Goal: Information Seeking & Learning: Learn about a topic

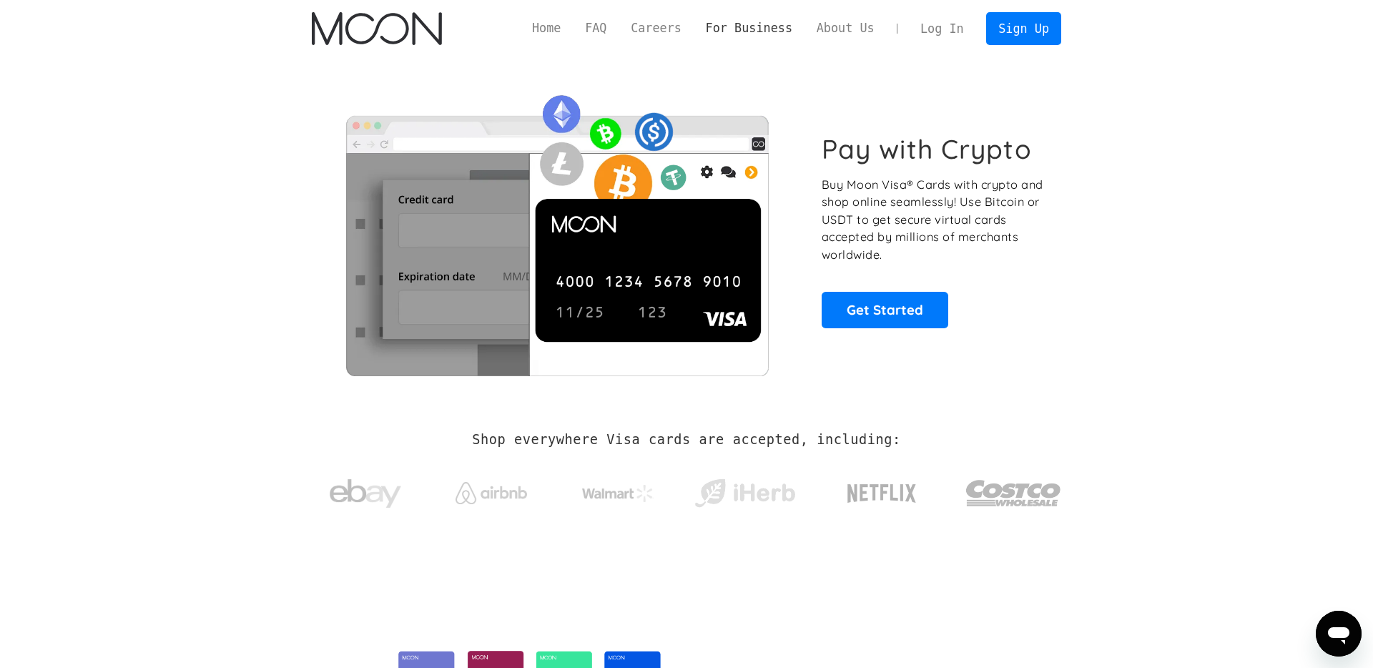
click at [744, 29] on link "For Business" at bounding box center [749, 28] width 111 height 18
click at [601, 29] on link "FAQ" at bounding box center [596, 28] width 46 height 18
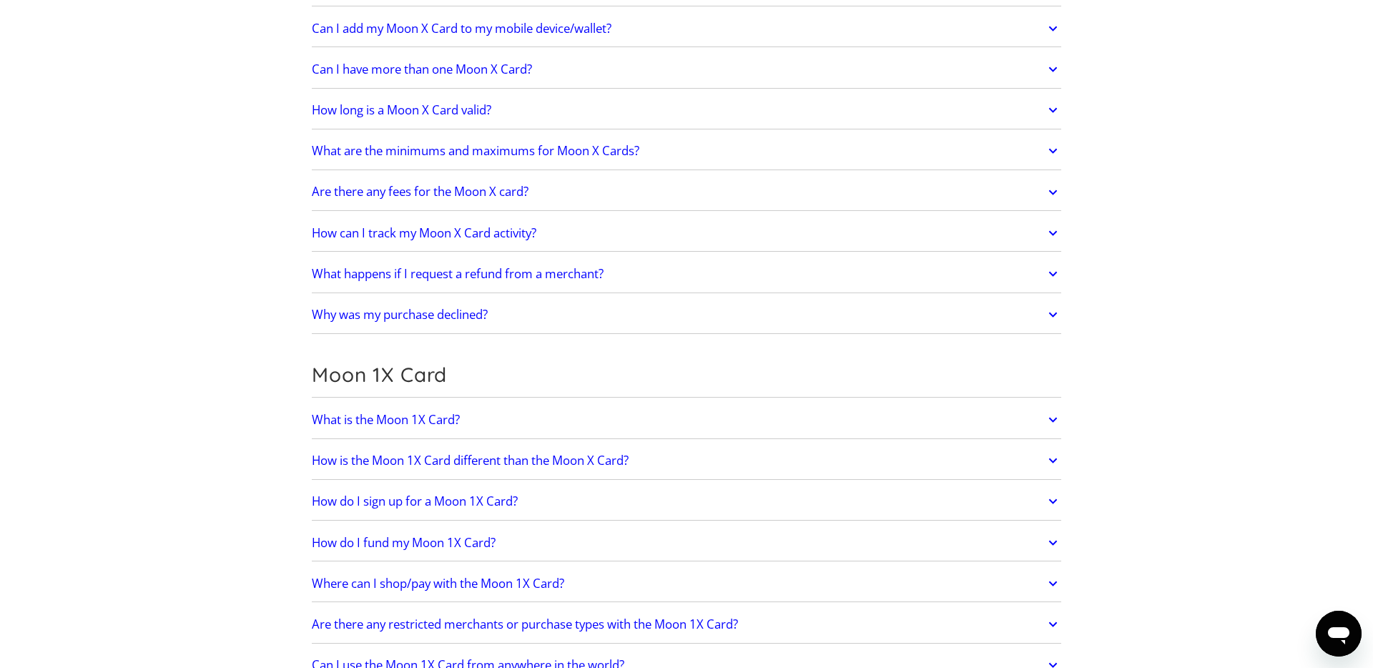
scroll to position [500, 0]
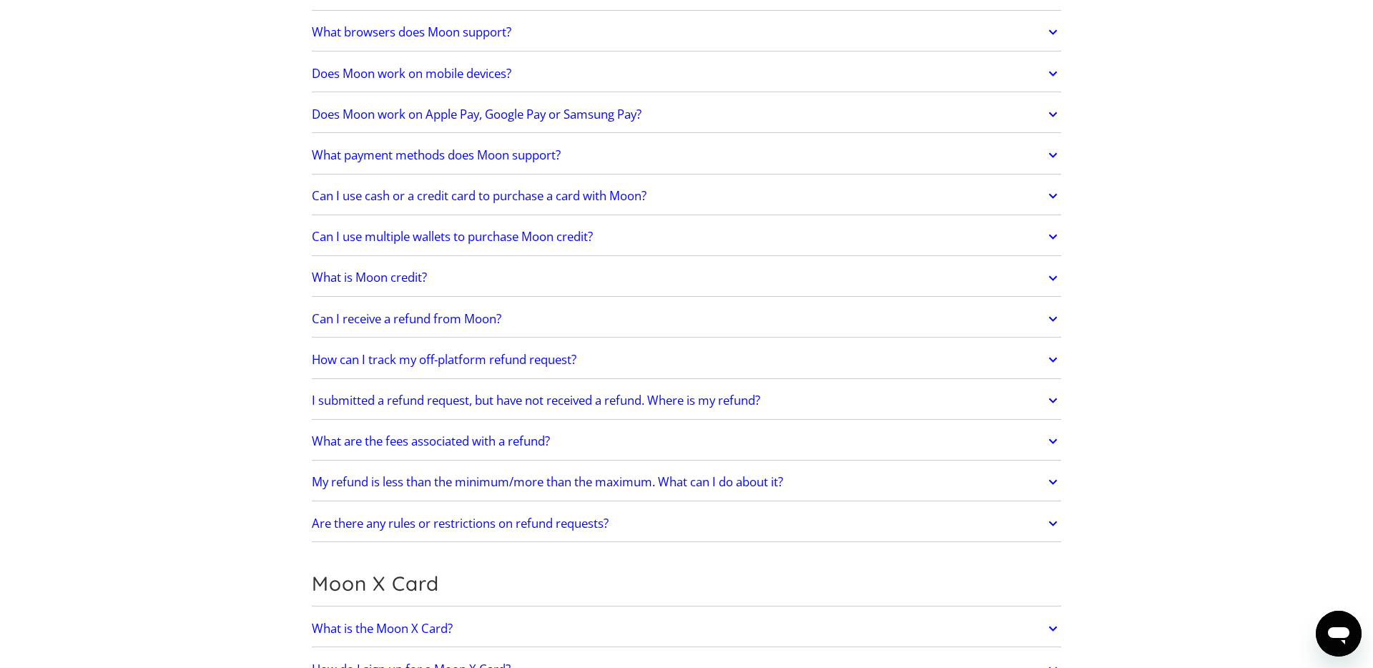
click at [658, 450] on link "What are the fees associated with a refund?" at bounding box center [686, 441] width 749 height 30
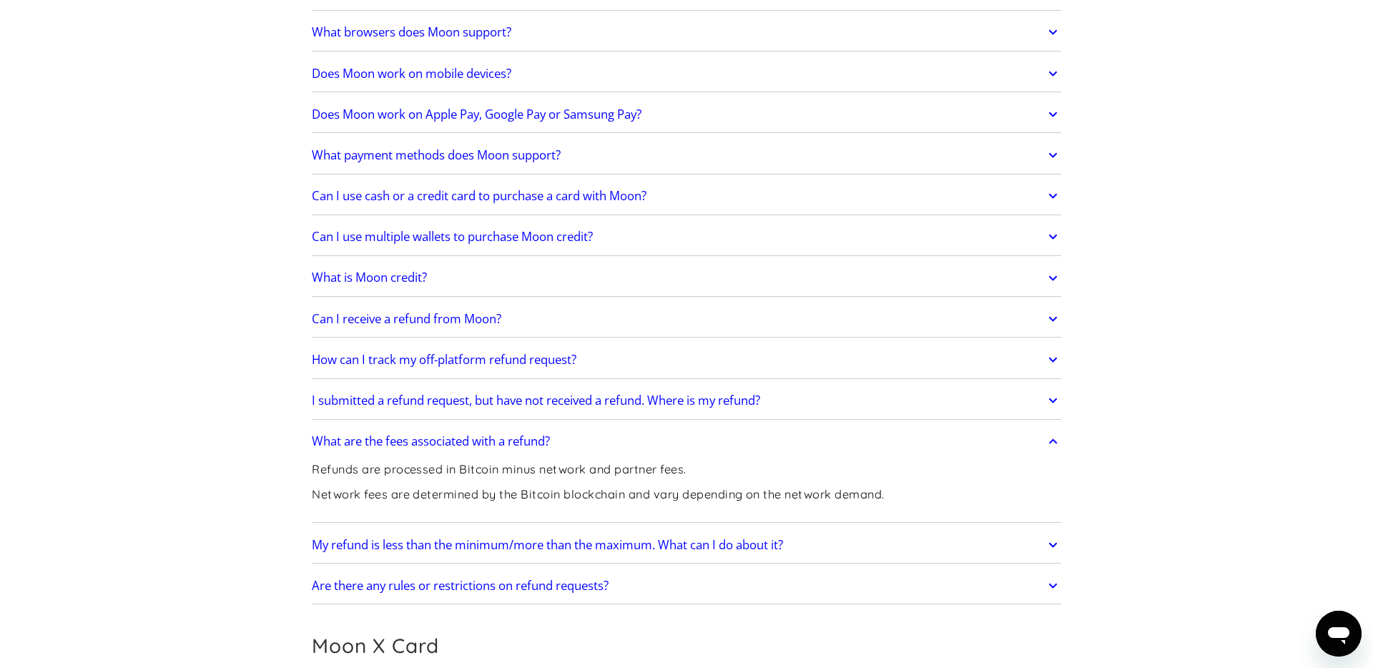
scroll to position [1265, 0]
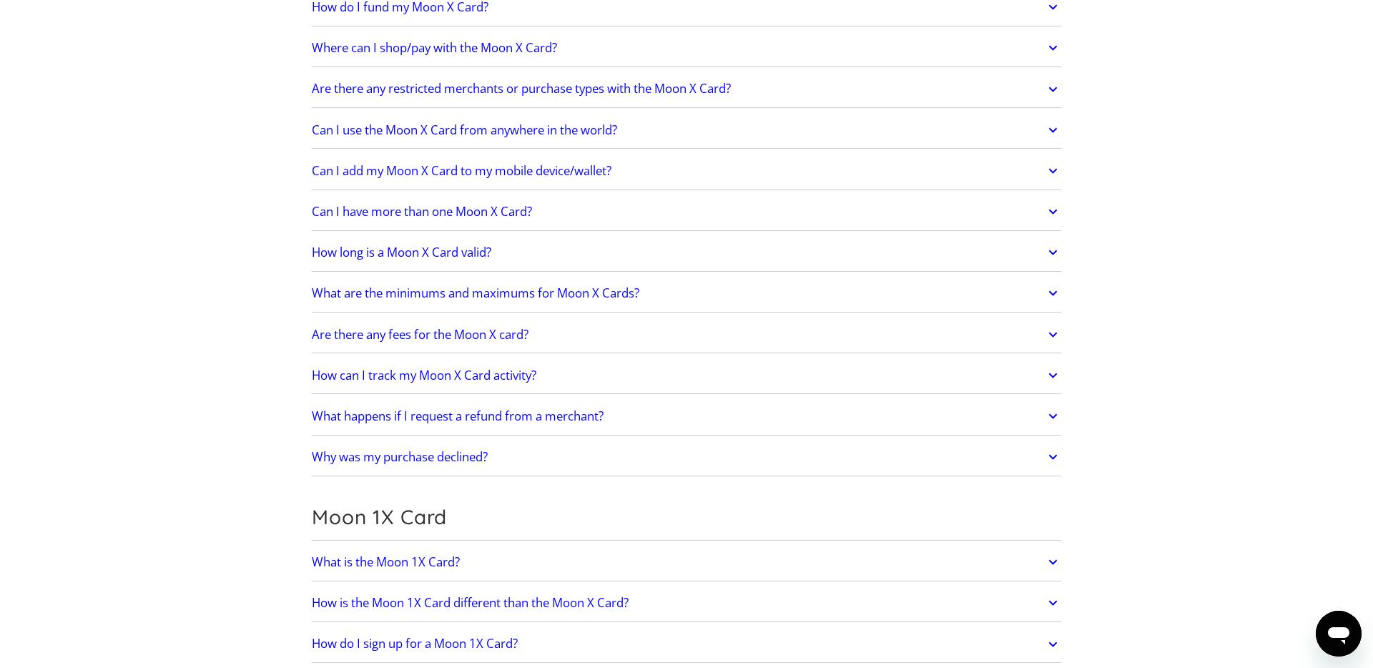
click at [616, 327] on link "Are there any fees for the Moon X card?" at bounding box center [686, 335] width 749 height 30
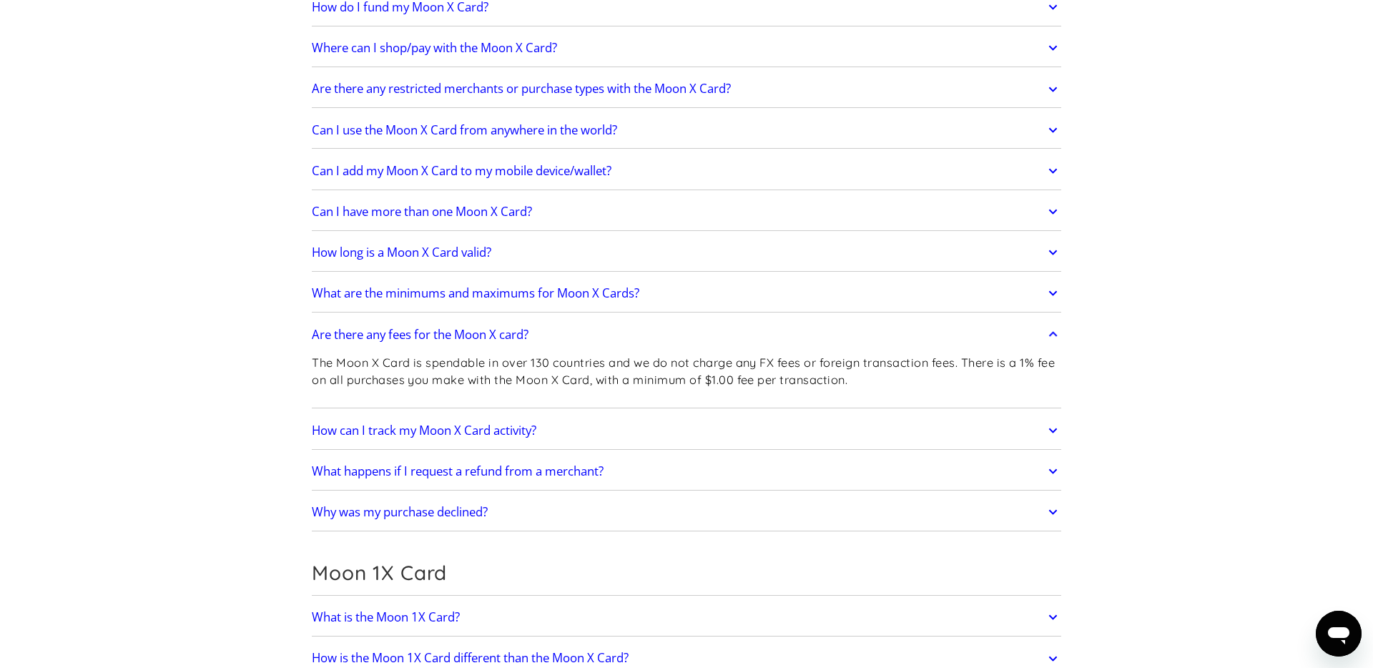
click at [616, 332] on link "Are there any fees for the Moon X card?" at bounding box center [686, 335] width 749 height 30
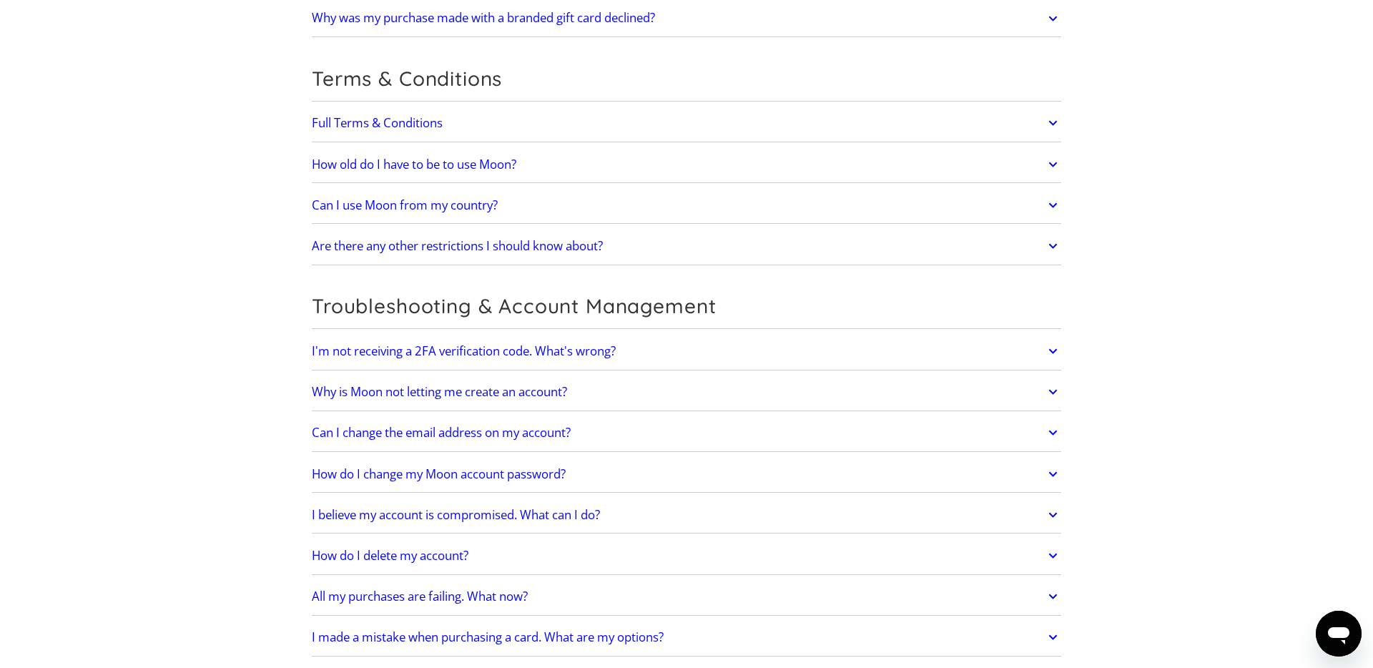
scroll to position [3019, 0]
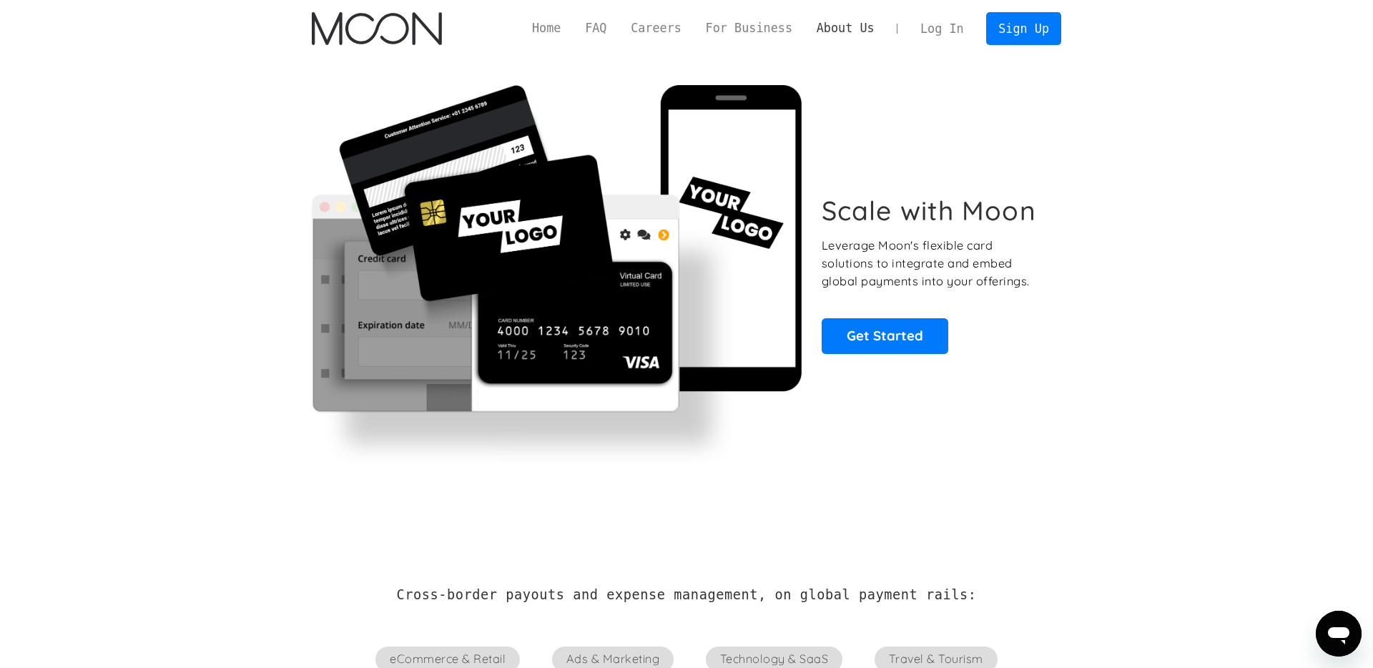
click at [834, 22] on link "About Us" at bounding box center [845, 28] width 82 height 18
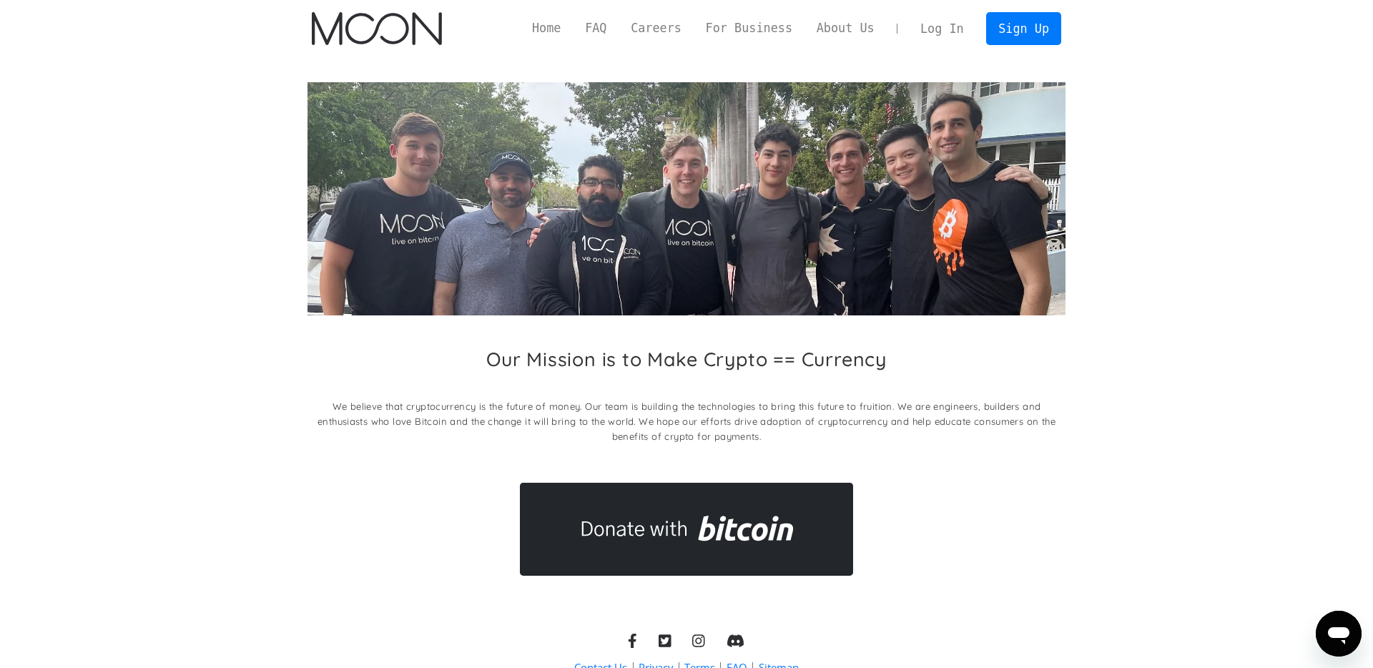
scroll to position [74, 0]
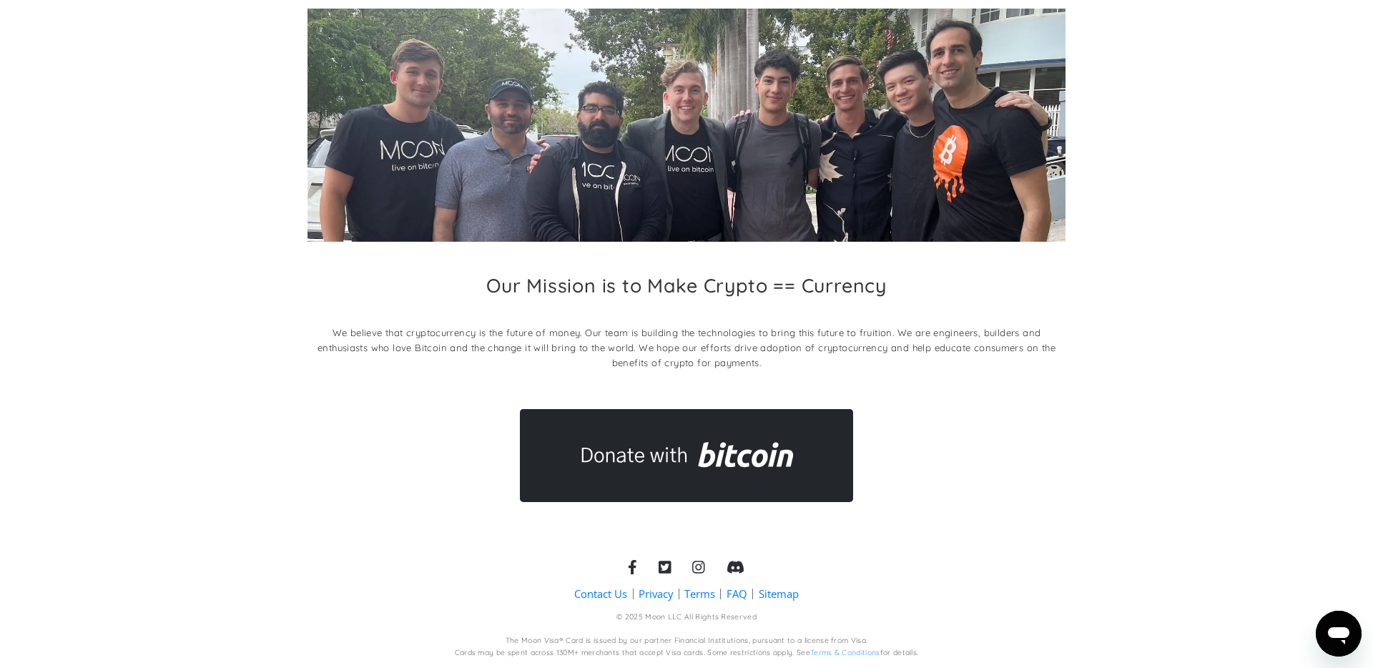
click at [661, 566] on icon at bounding box center [664, 567] width 13 height 15
